Goal: Find specific page/section: Find specific page/section

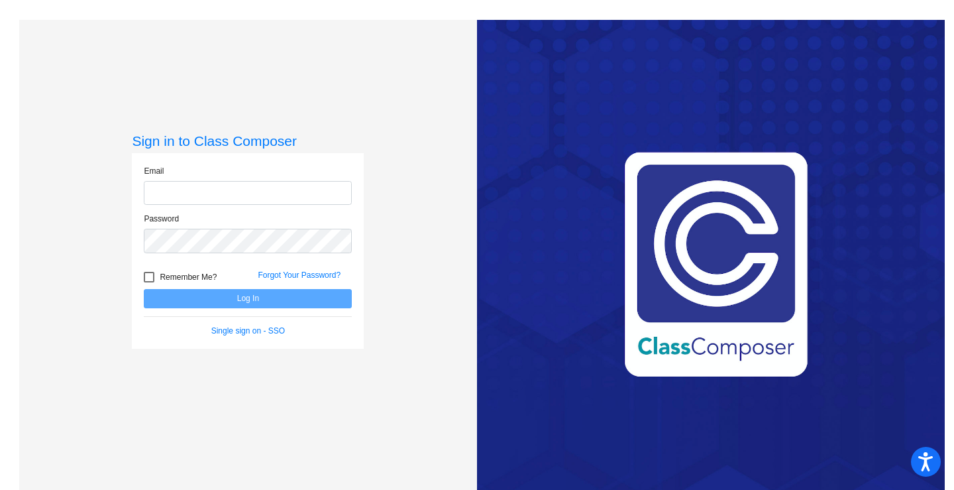
type input "[PERSON_NAME][EMAIL_ADDRESS][PERSON_NAME][DOMAIN_NAME]"
click at [296, 308] on button "Log In" at bounding box center [248, 298] width 208 height 19
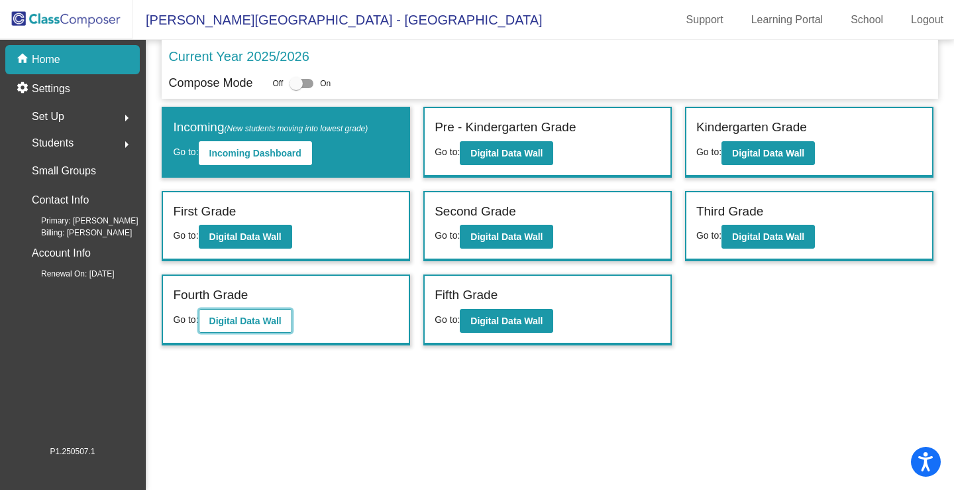
click at [248, 321] on b "Digital Data Wall" at bounding box center [245, 320] width 72 height 11
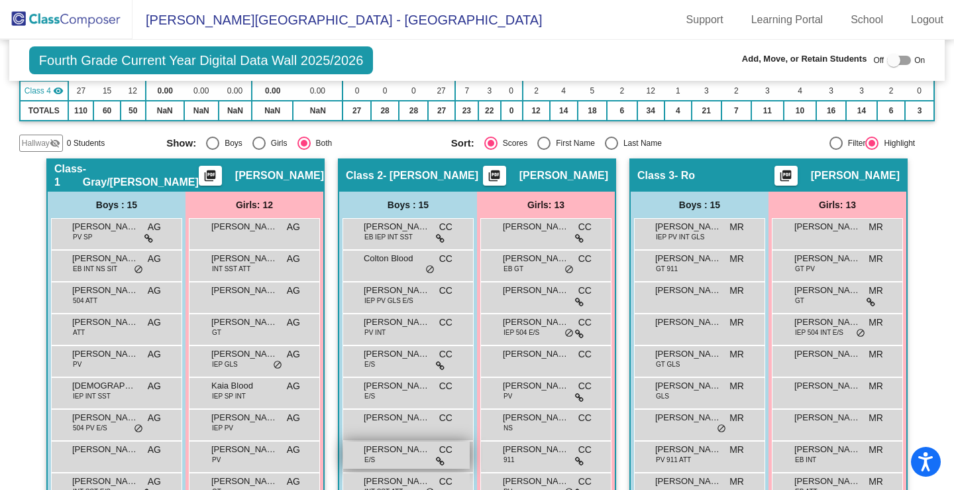
scroll to position [171, 0]
